Goal: Use online tool/utility: Utilize a website feature to perform a specific function

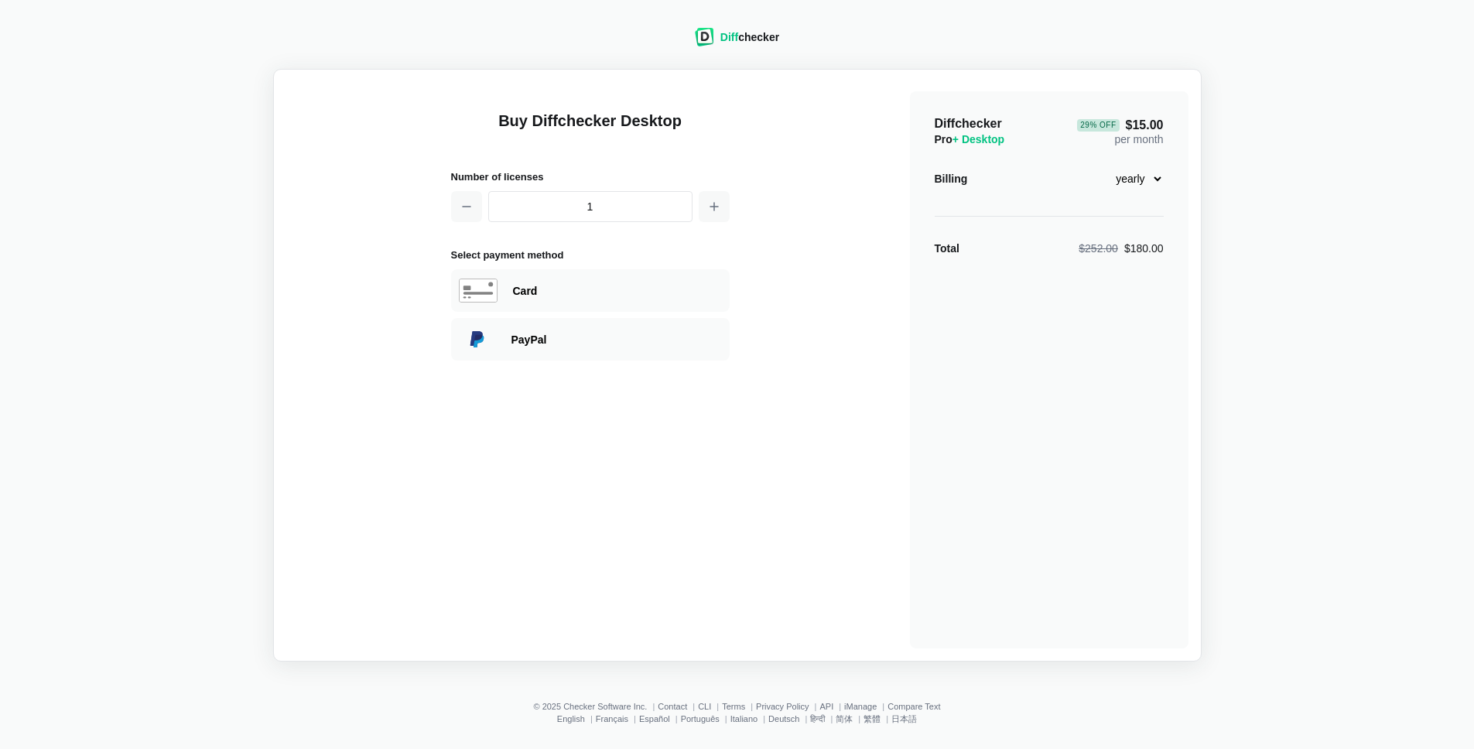
click at [824, 50] on div "Diff checker Buy Diffchecker Desktop Number of licenses 1 Select payment method…" at bounding box center [737, 335] width 1456 height 652
click at [745, 32] on div "Diff checker" at bounding box center [750, 36] width 59 height 15
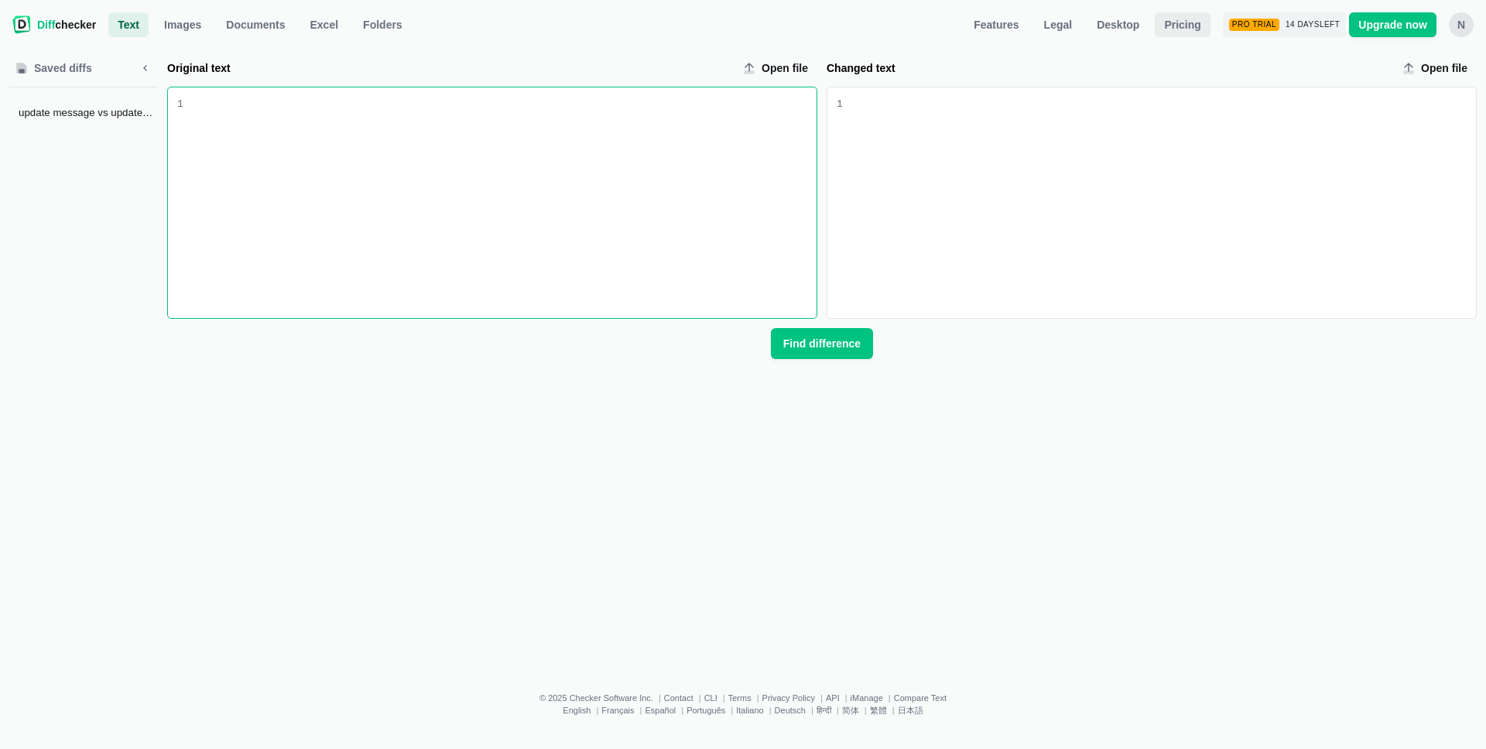
click at [1183, 18] on span "Pricing" at bounding box center [1182, 24] width 43 height 15
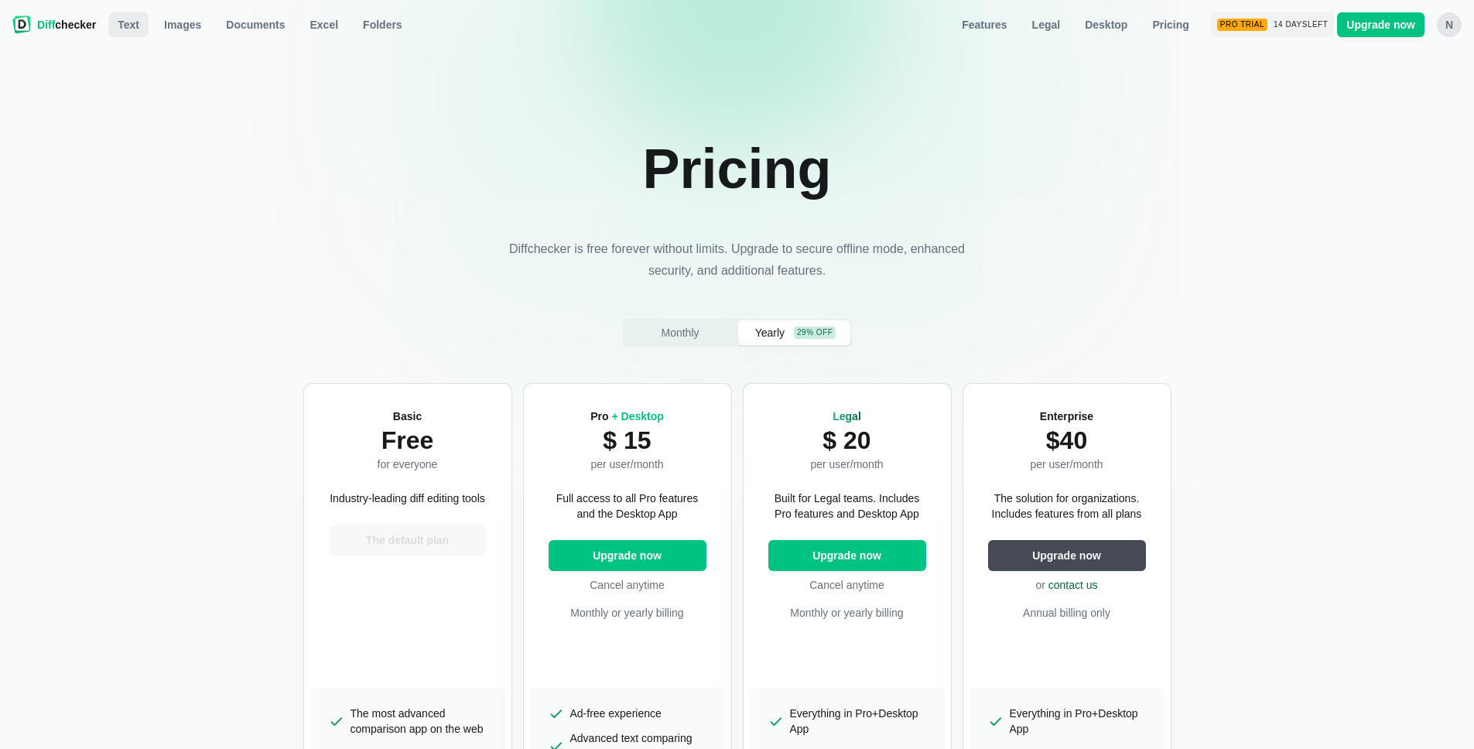
click at [138, 28] on span "Text" at bounding box center [129, 24] width 28 height 15
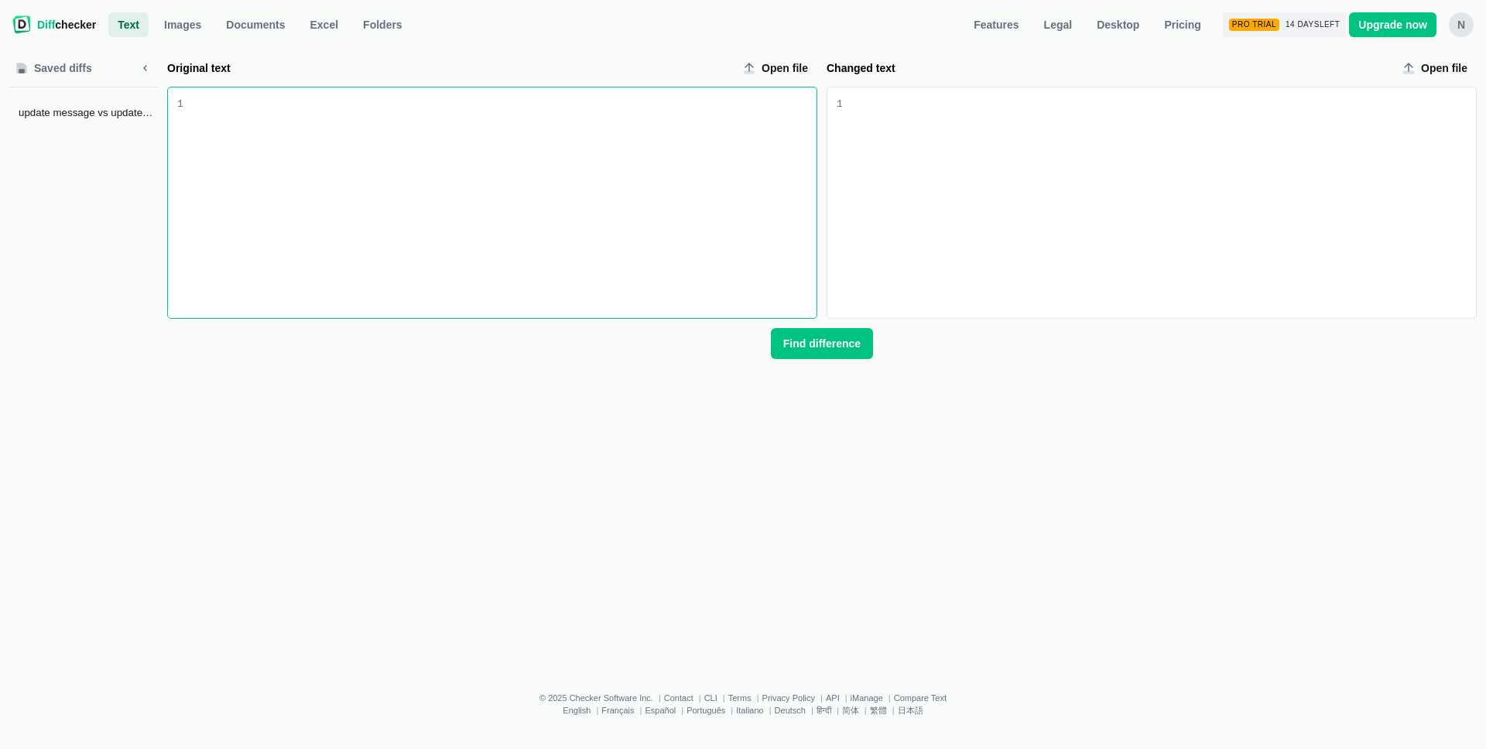
click at [324, 207] on div "Original text input" at bounding box center [499, 202] width 633 height 231
click at [1031, 196] on div "Changed text input" at bounding box center [1159, 202] width 633 height 231
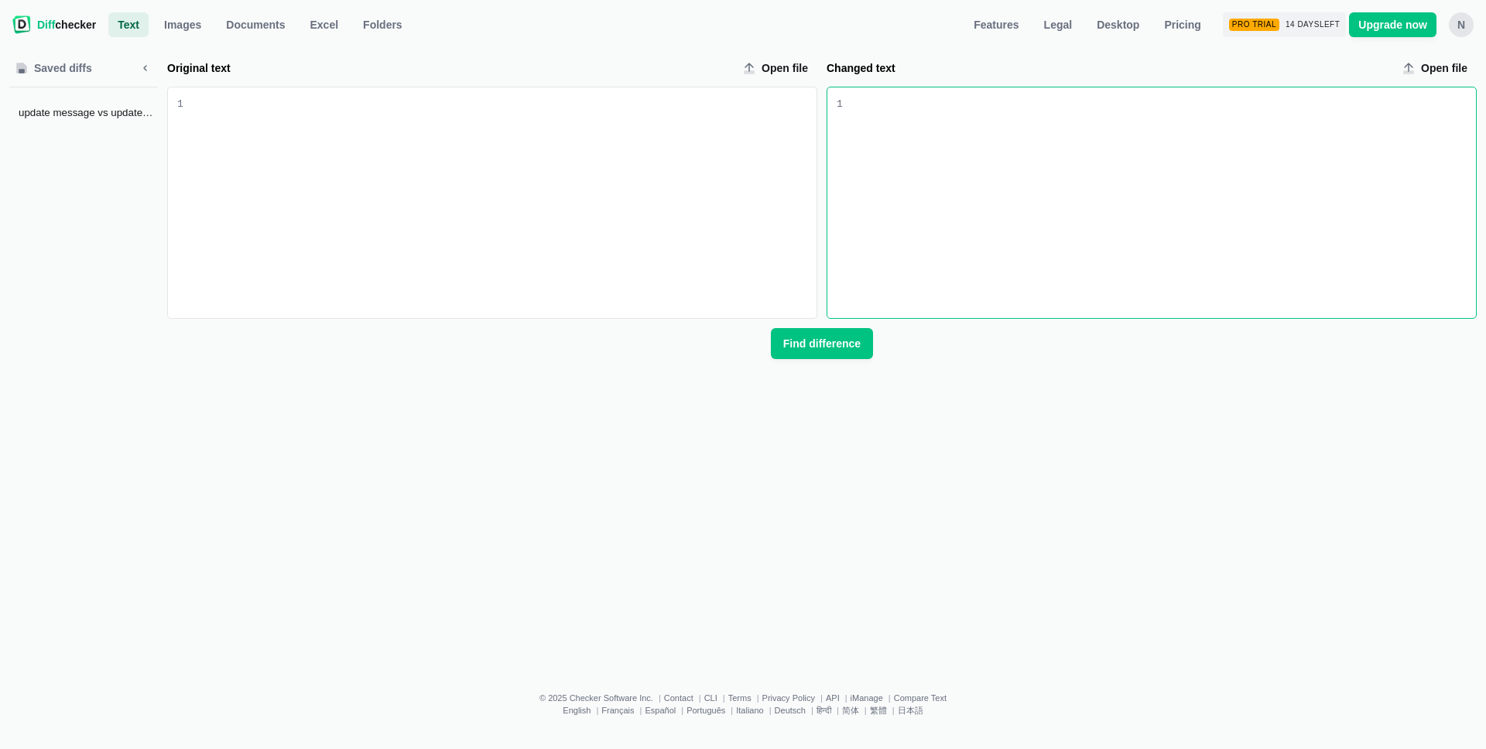
click at [568, 169] on div "Original text input" at bounding box center [499, 202] width 633 height 231
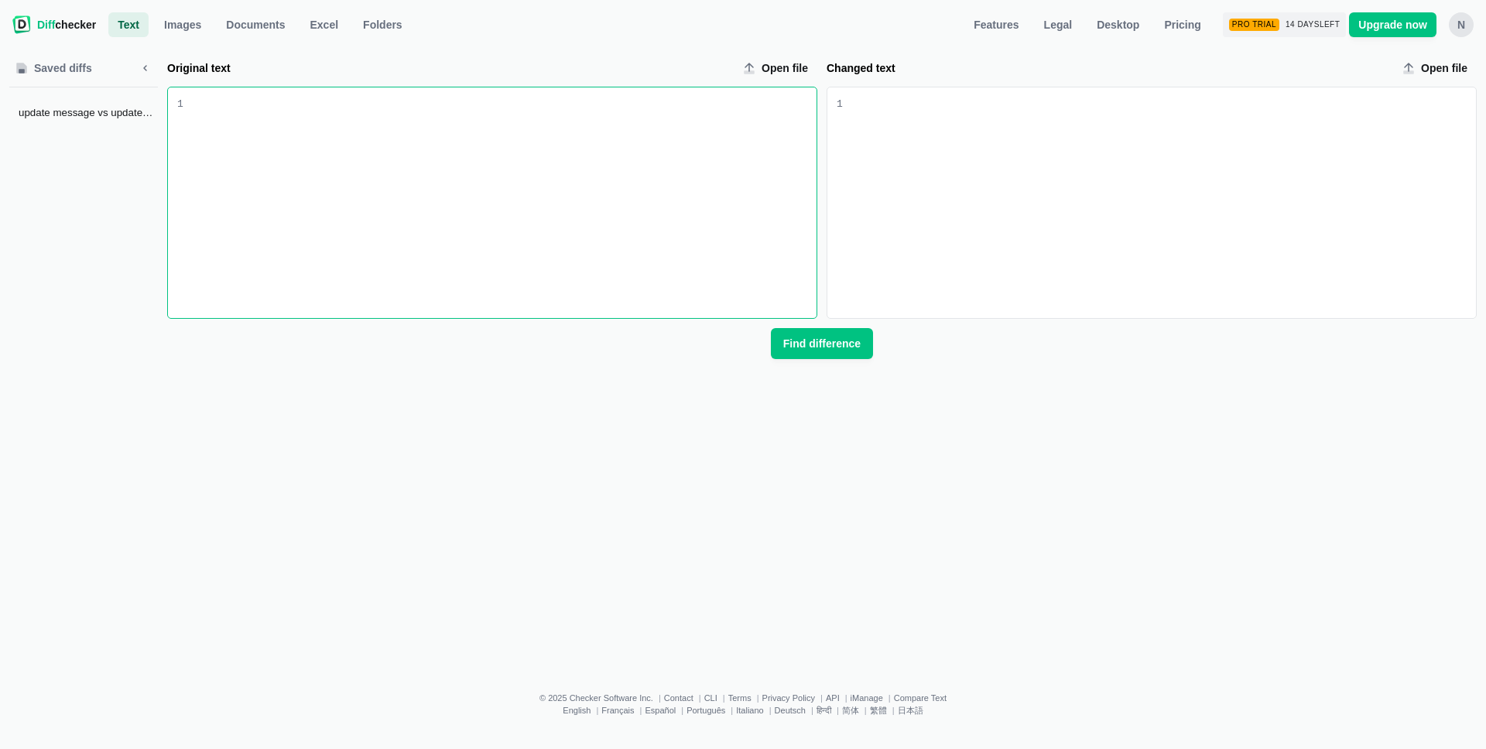
click at [959, 162] on div "Changed text input" at bounding box center [1159, 202] width 633 height 231
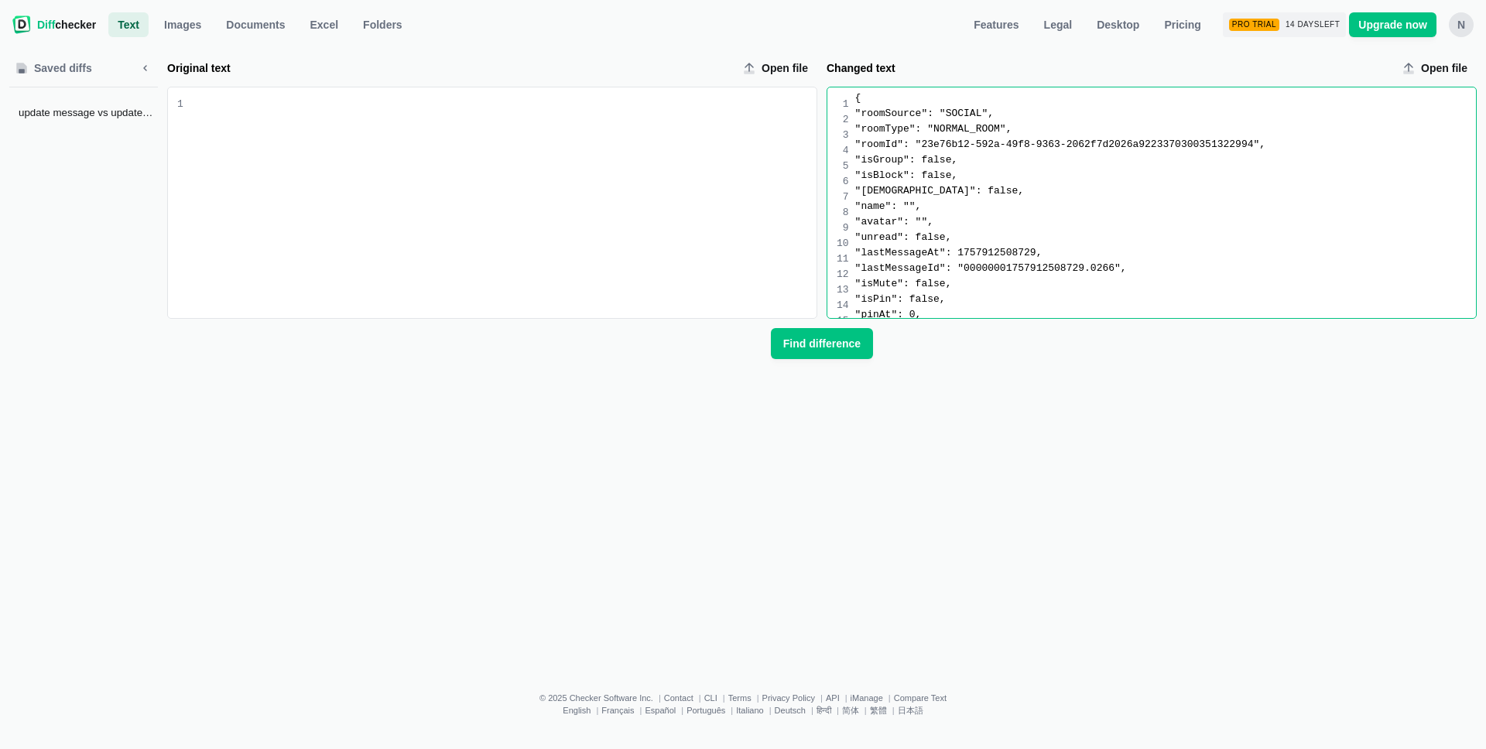
scroll to position [941, 0]
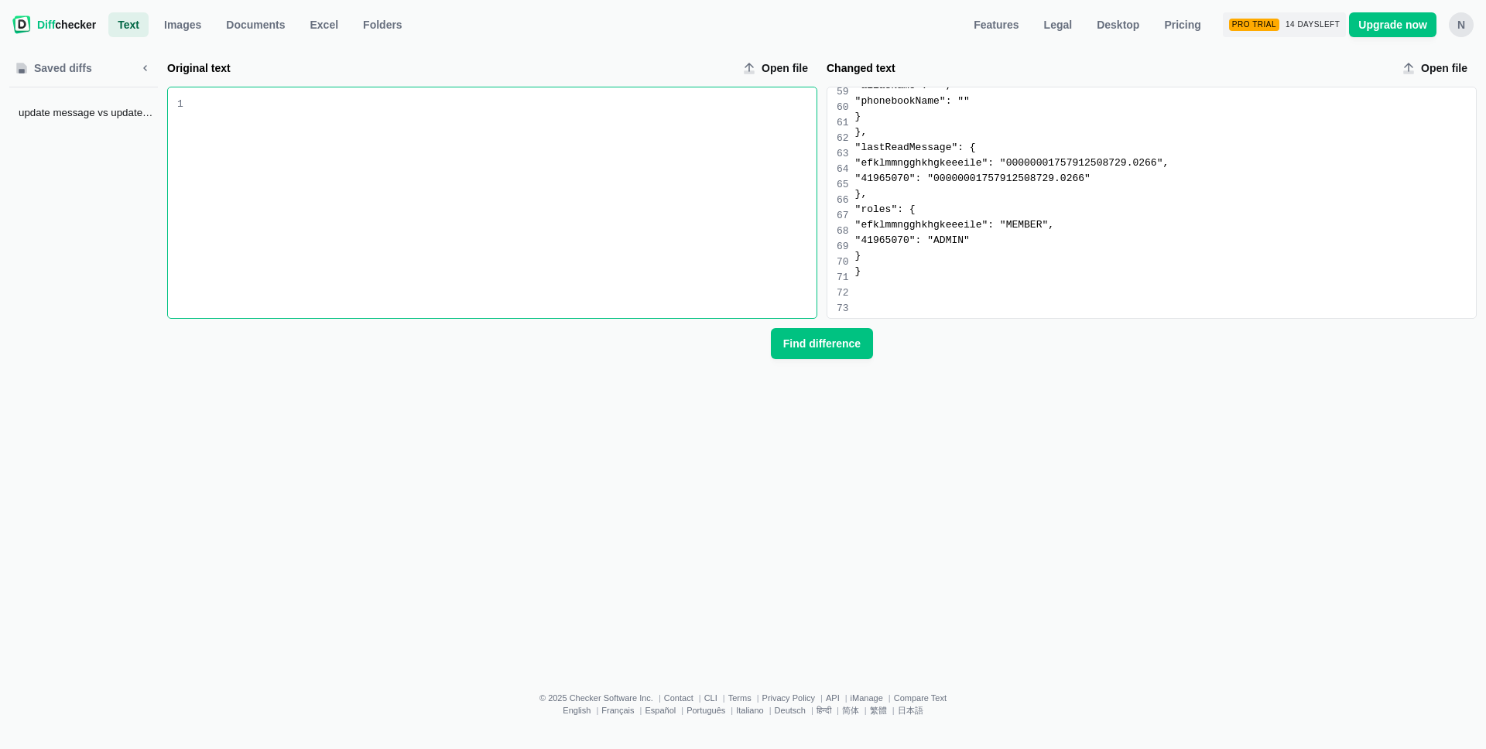
click at [440, 152] on div "Original text input" at bounding box center [499, 202] width 633 height 231
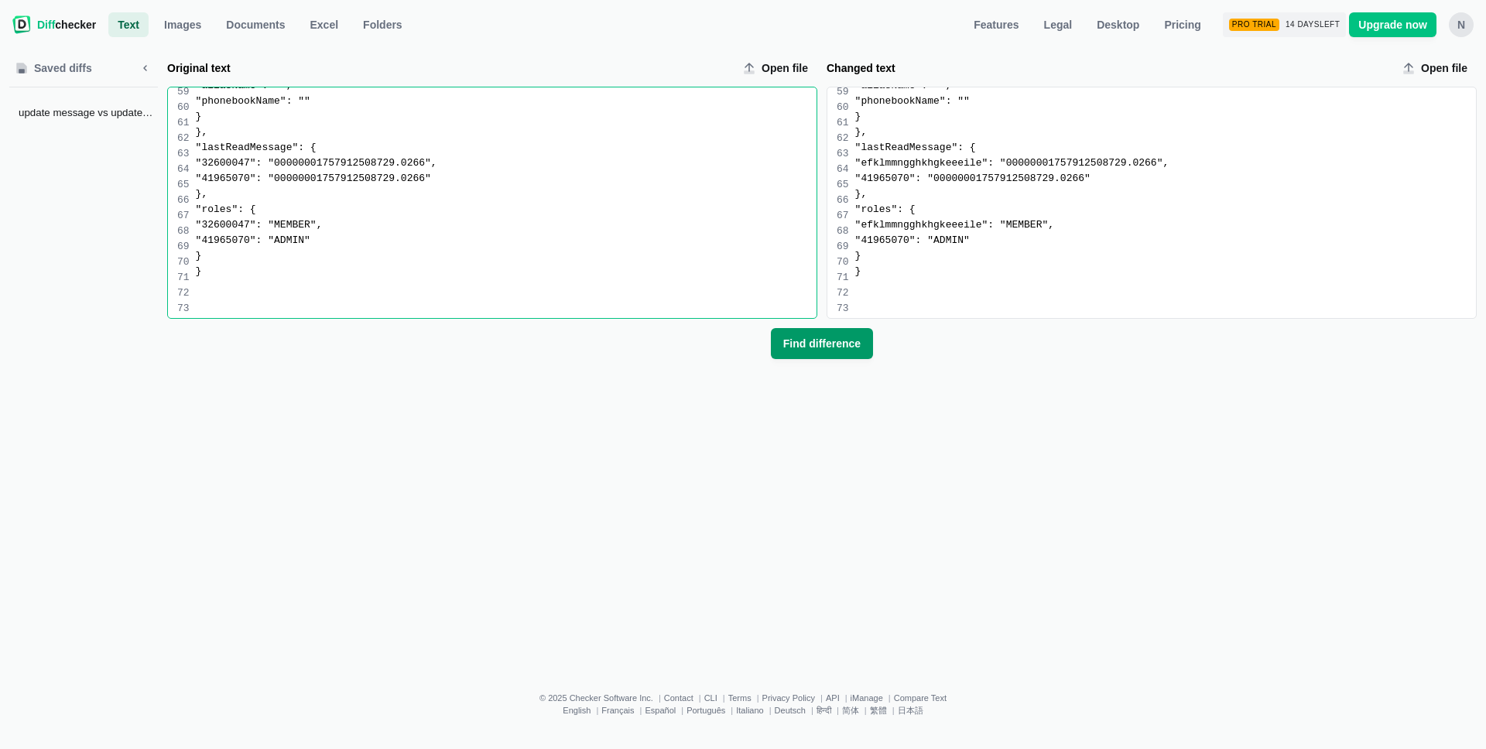
click at [794, 343] on span "Find difference" at bounding box center [822, 343] width 84 height 15
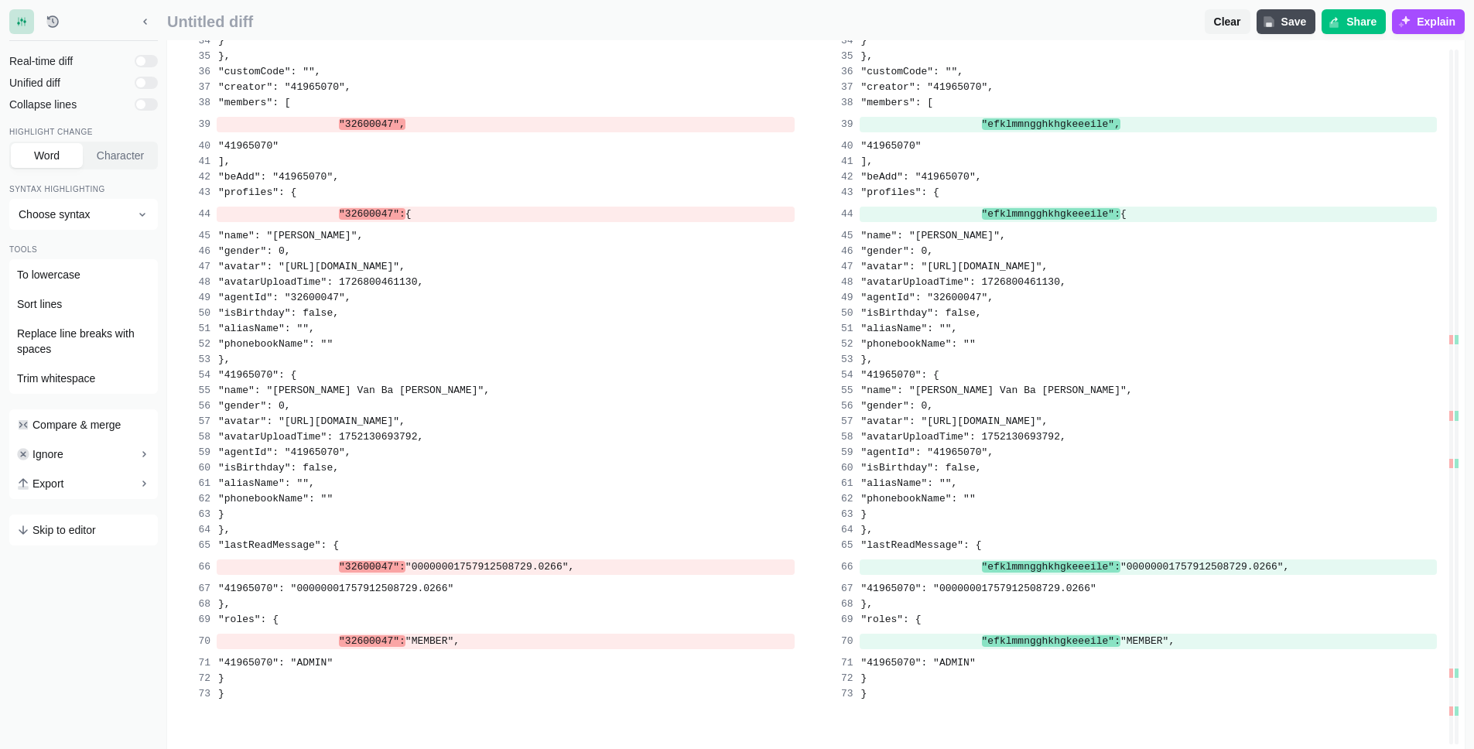
scroll to position [980, 0]
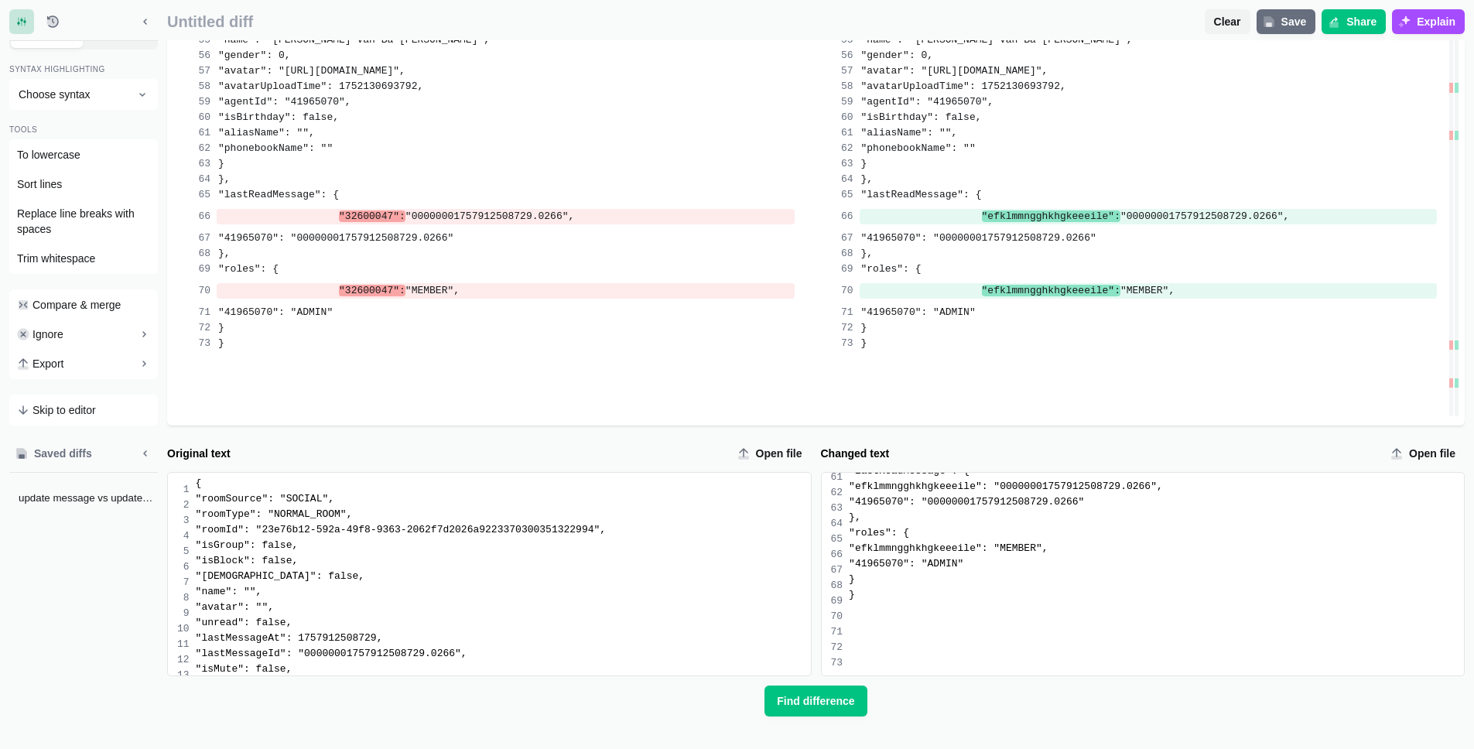
click at [1290, 15] on span "Save" at bounding box center [1295, 21] width 32 height 15
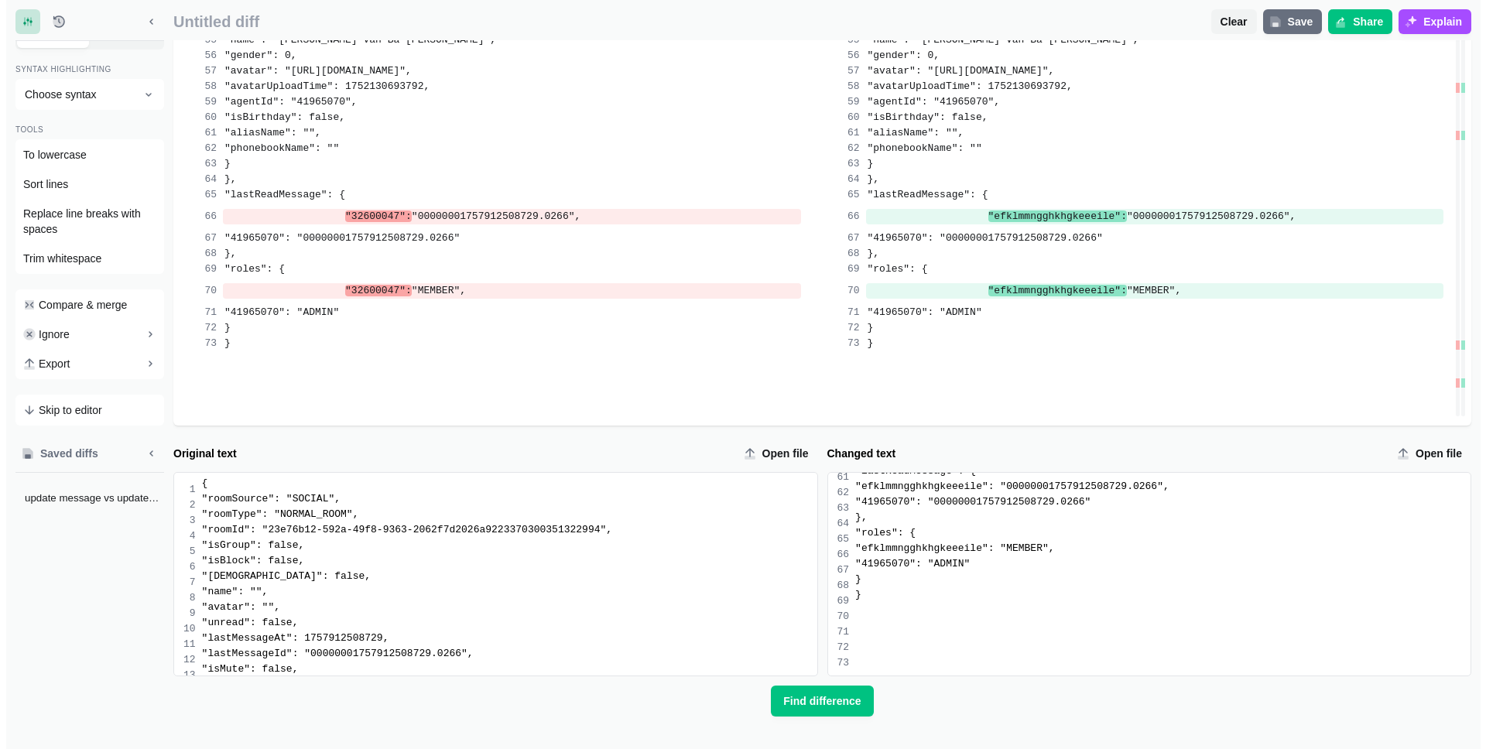
scroll to position [941, 0]
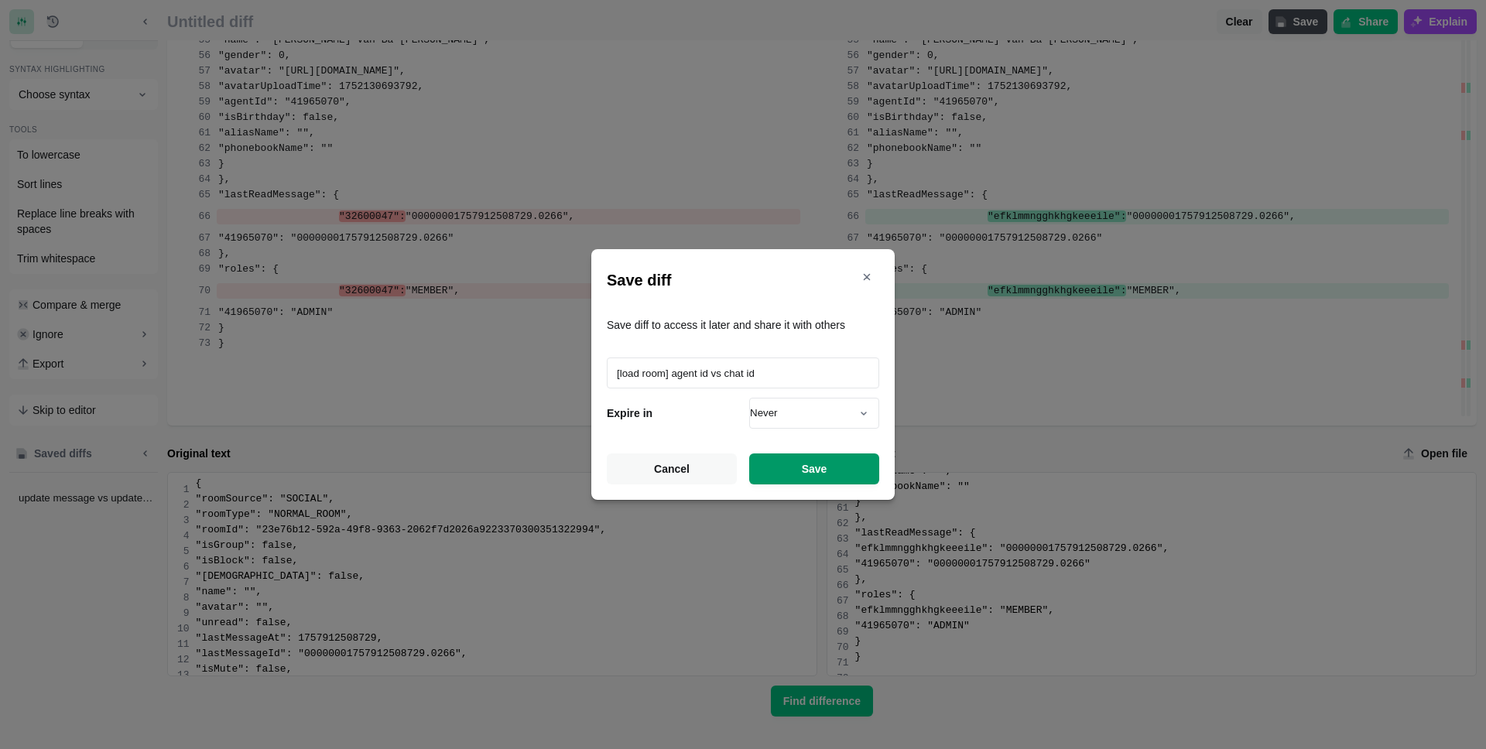
type input "[load room] agent id vs chat id"
click at [781, 467] on button "Save" at bounding box center [814, 469] width 130 height 31
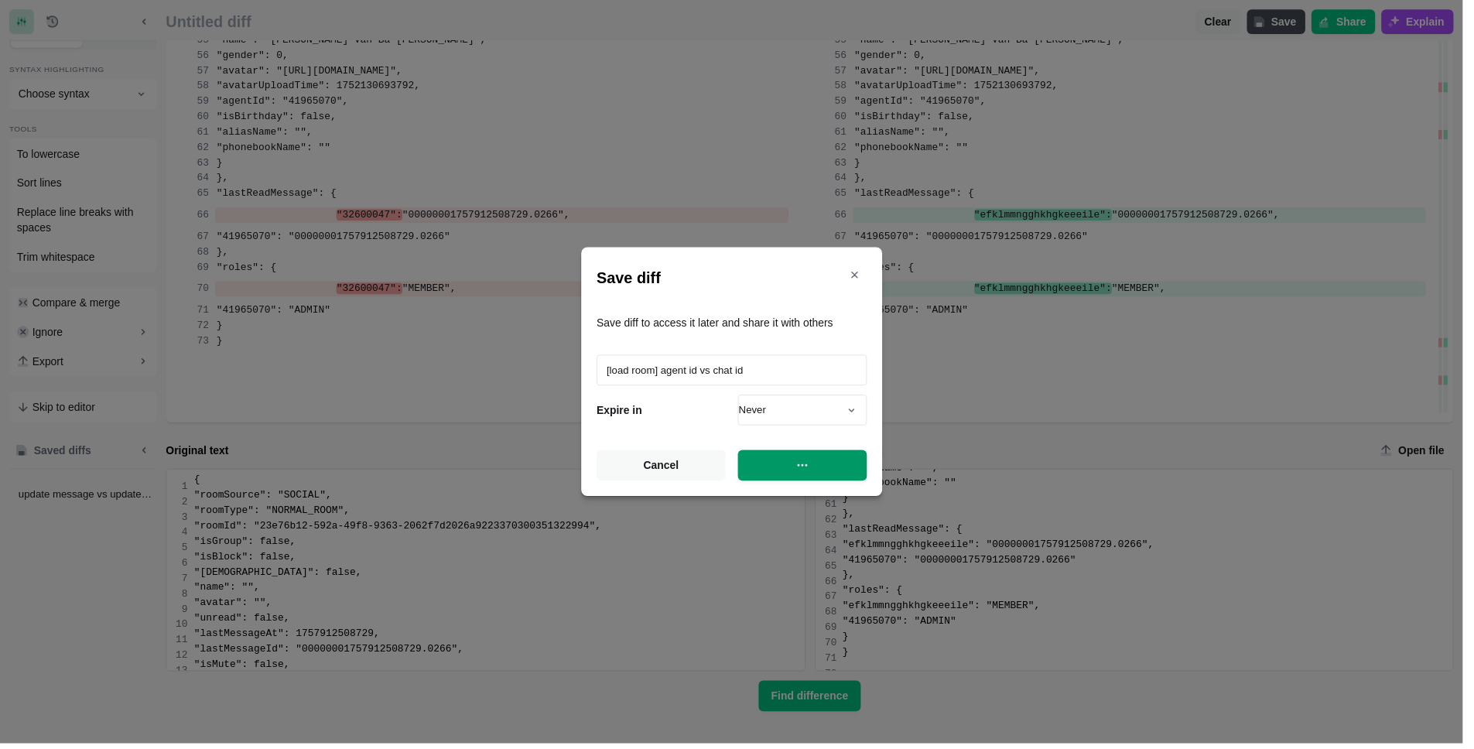
scroll to position [941, 0]
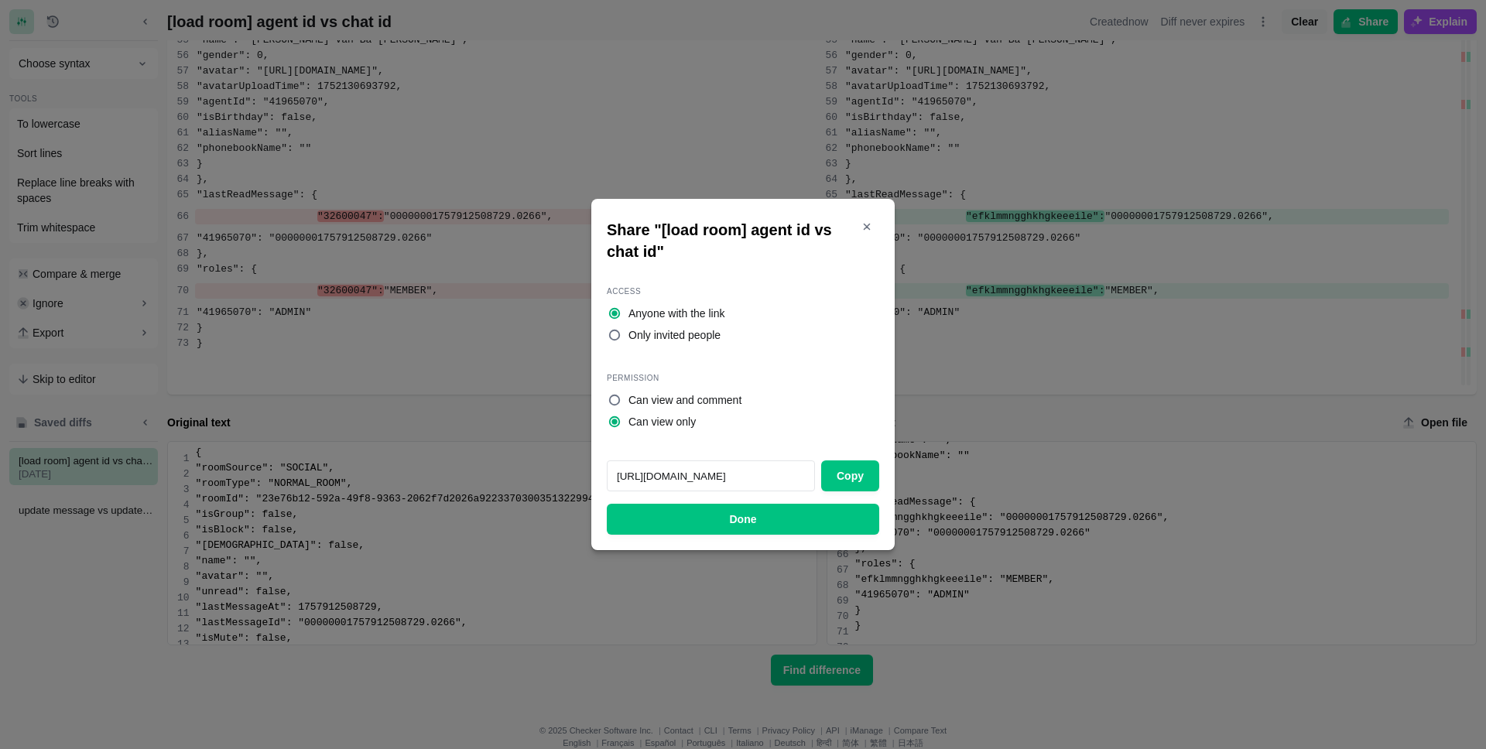
click at [733, 536] on div "Share "[load room] agent id vs chat id" Access Anyone with the link Only invite…" at bounding box center [742, 374] width 303 height 351
click at [724, 518] on button "Done" at bounding box center [743, 519] width 272 height 31
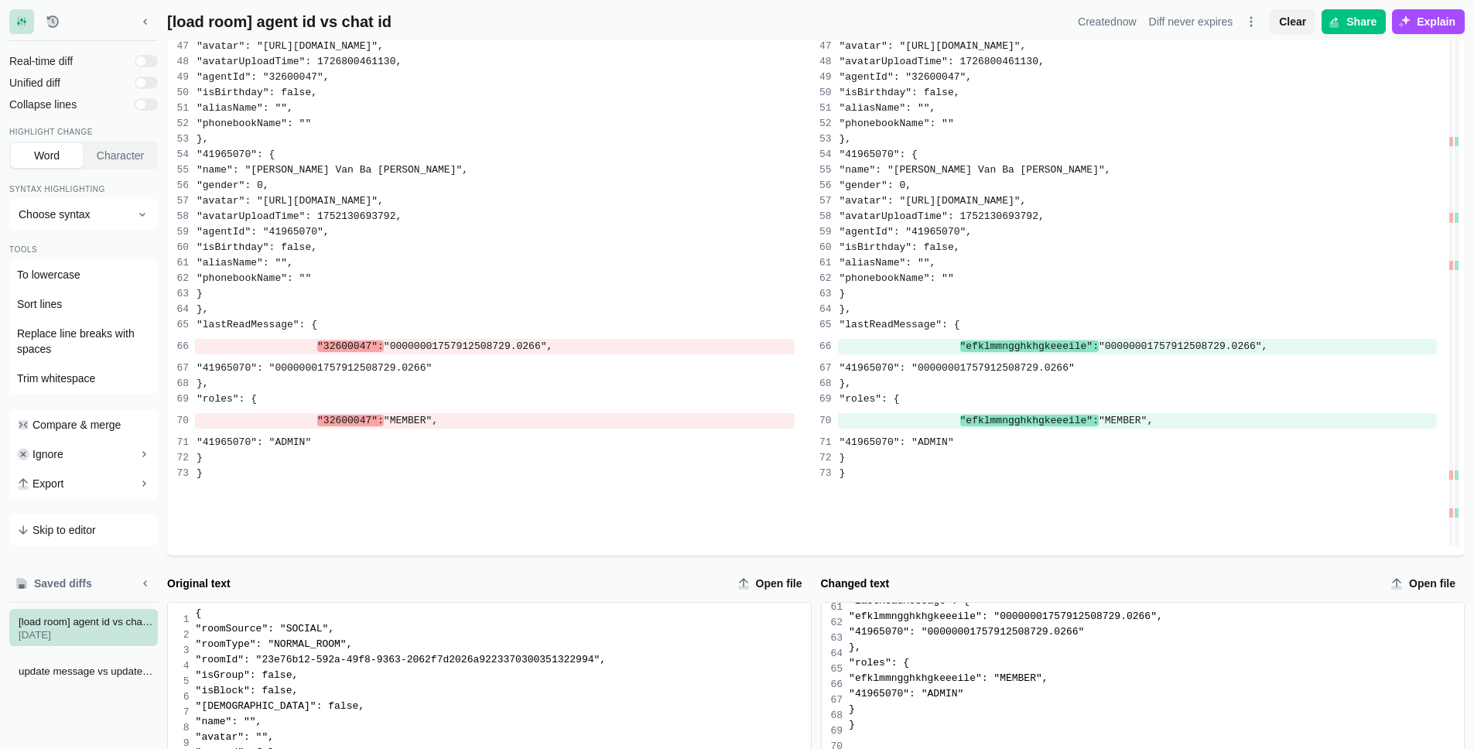
scroll to position [841, 0]
